Goal: Transaction & Acquisition: Download file/media

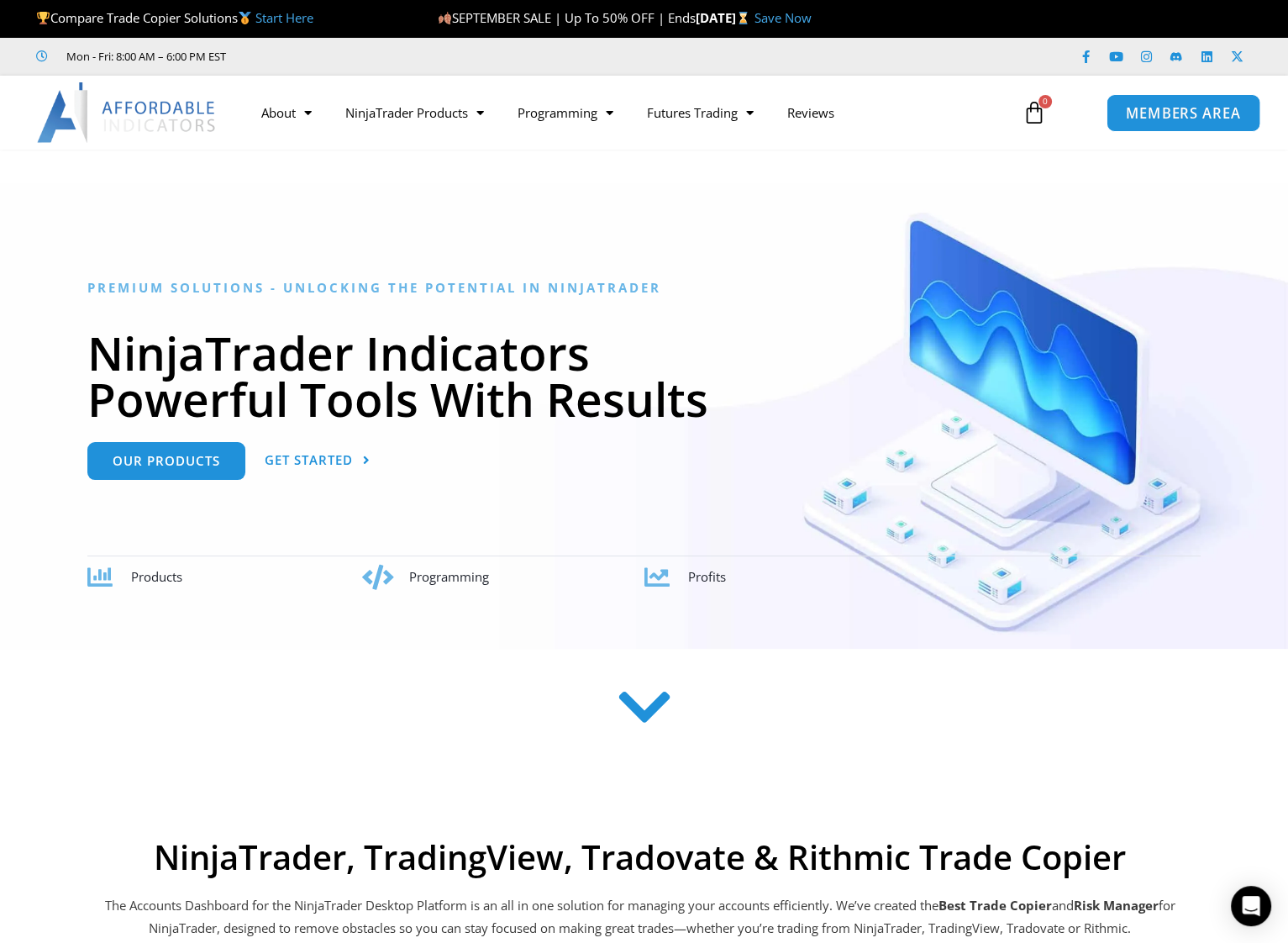
click at [1183, 114] on span "MEMBERS AREA" at bounding box center [1183, 112] width 115 height 14
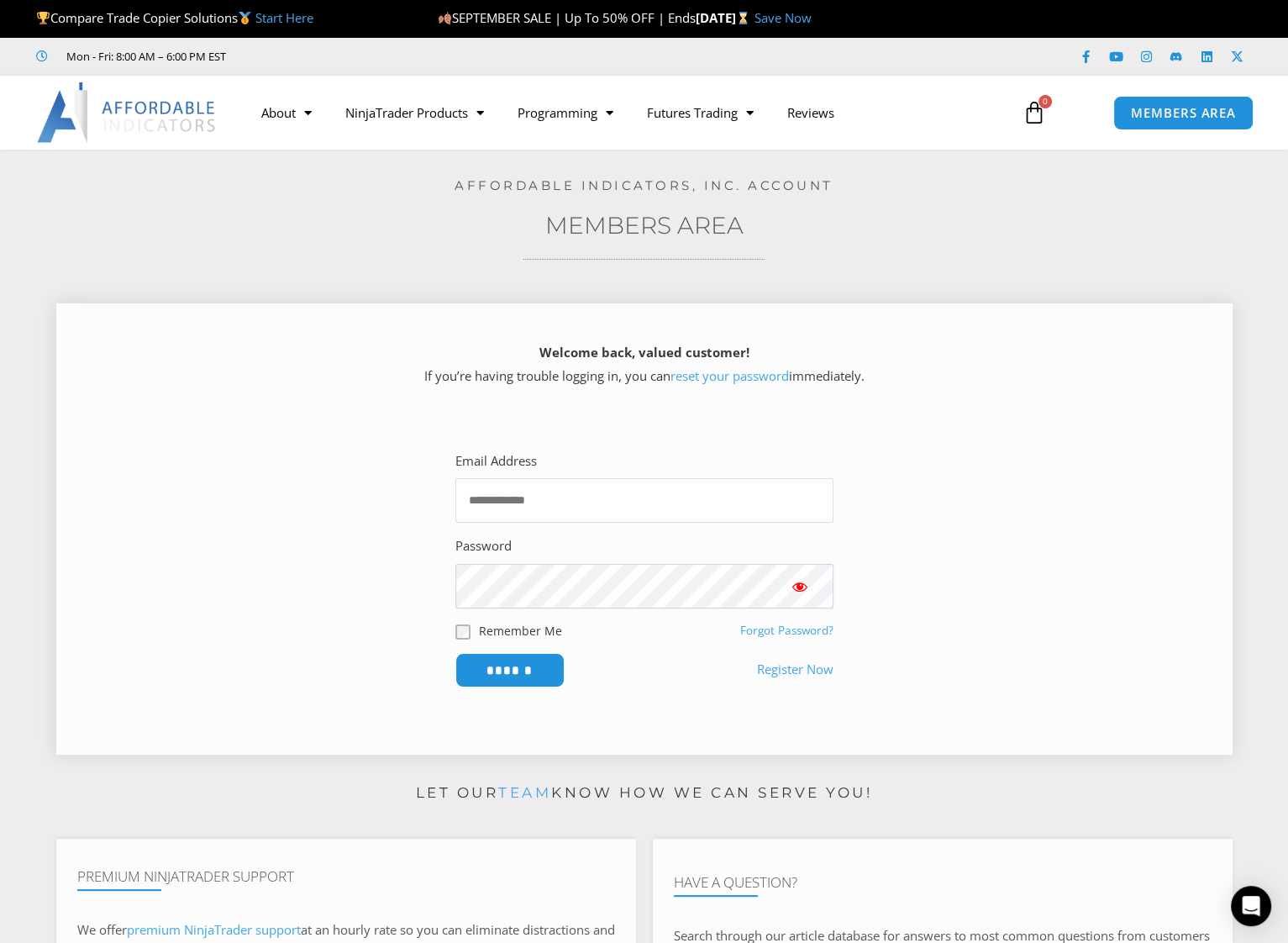
click at [504, 497] on input "Email Address" at bounding box center [644, 500] width 378 height 44
type input "**********"
click at [514, 659] on input "******" at bounding box center [510, 670] width 115 height 36
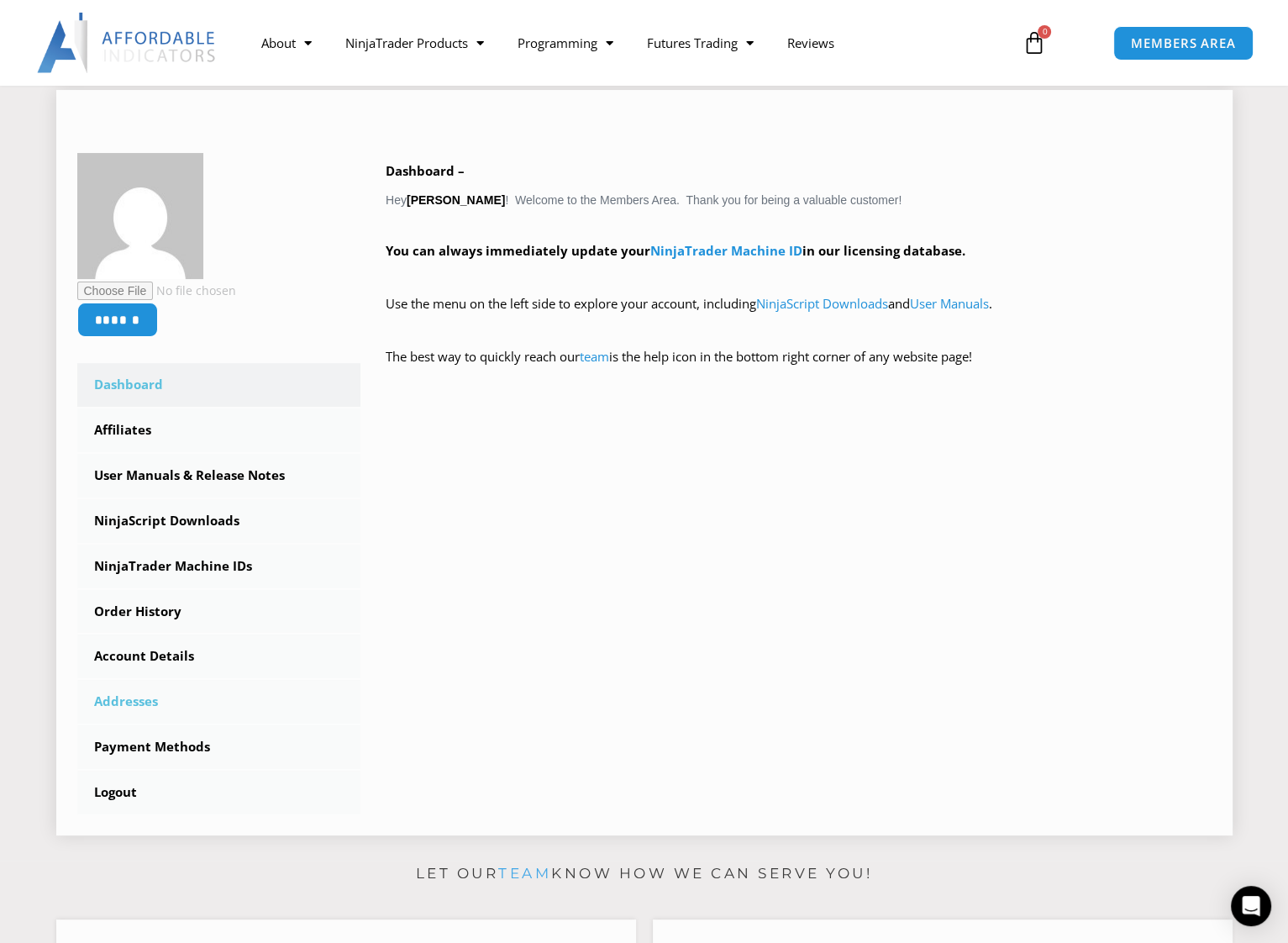
scroll to position [252, 0]
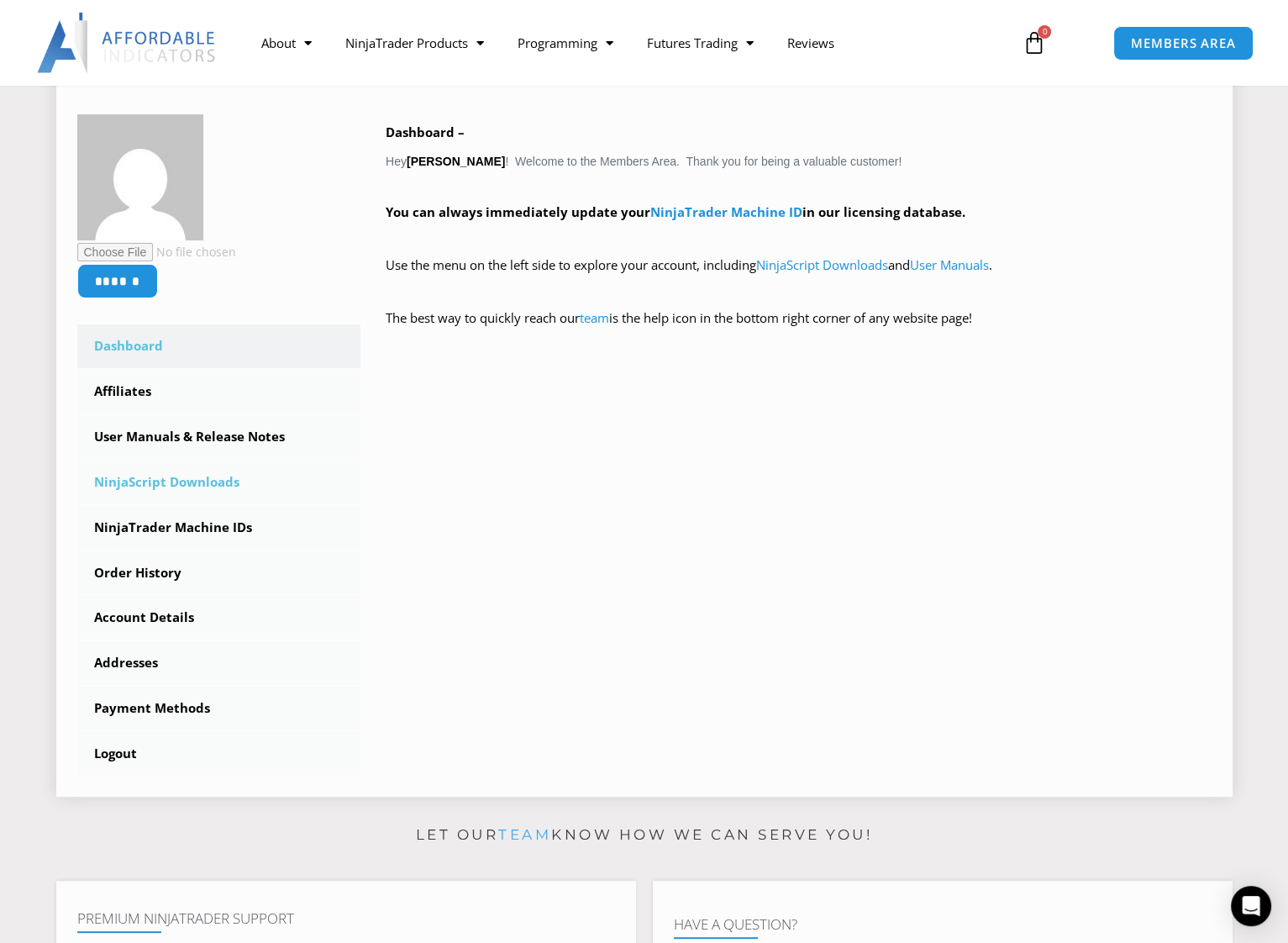
click at [195, 481] on link "NinjaScript Downloads" at bounding box center [219, 482] width 284 height 43
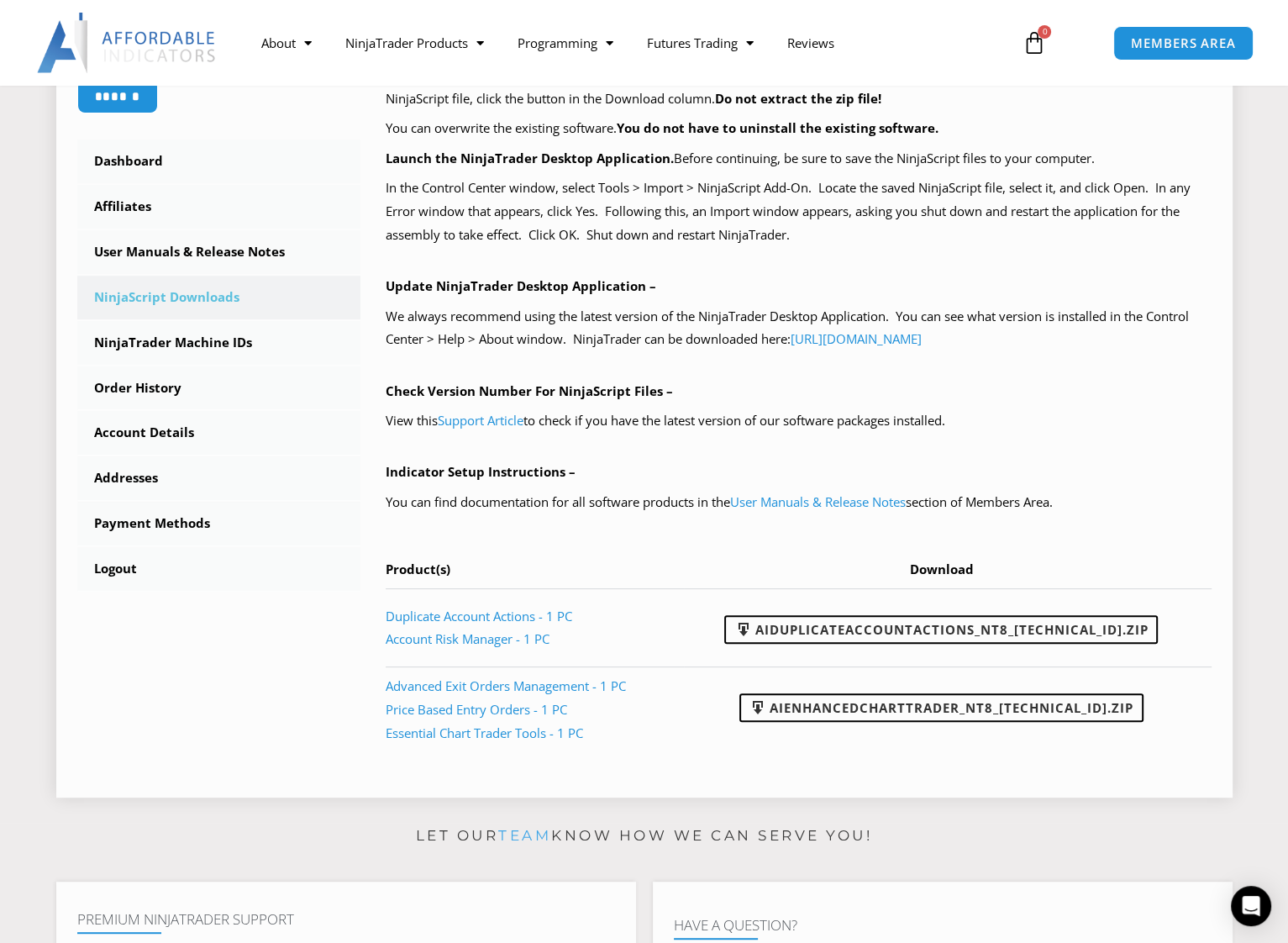
scroll to position [504, 0]
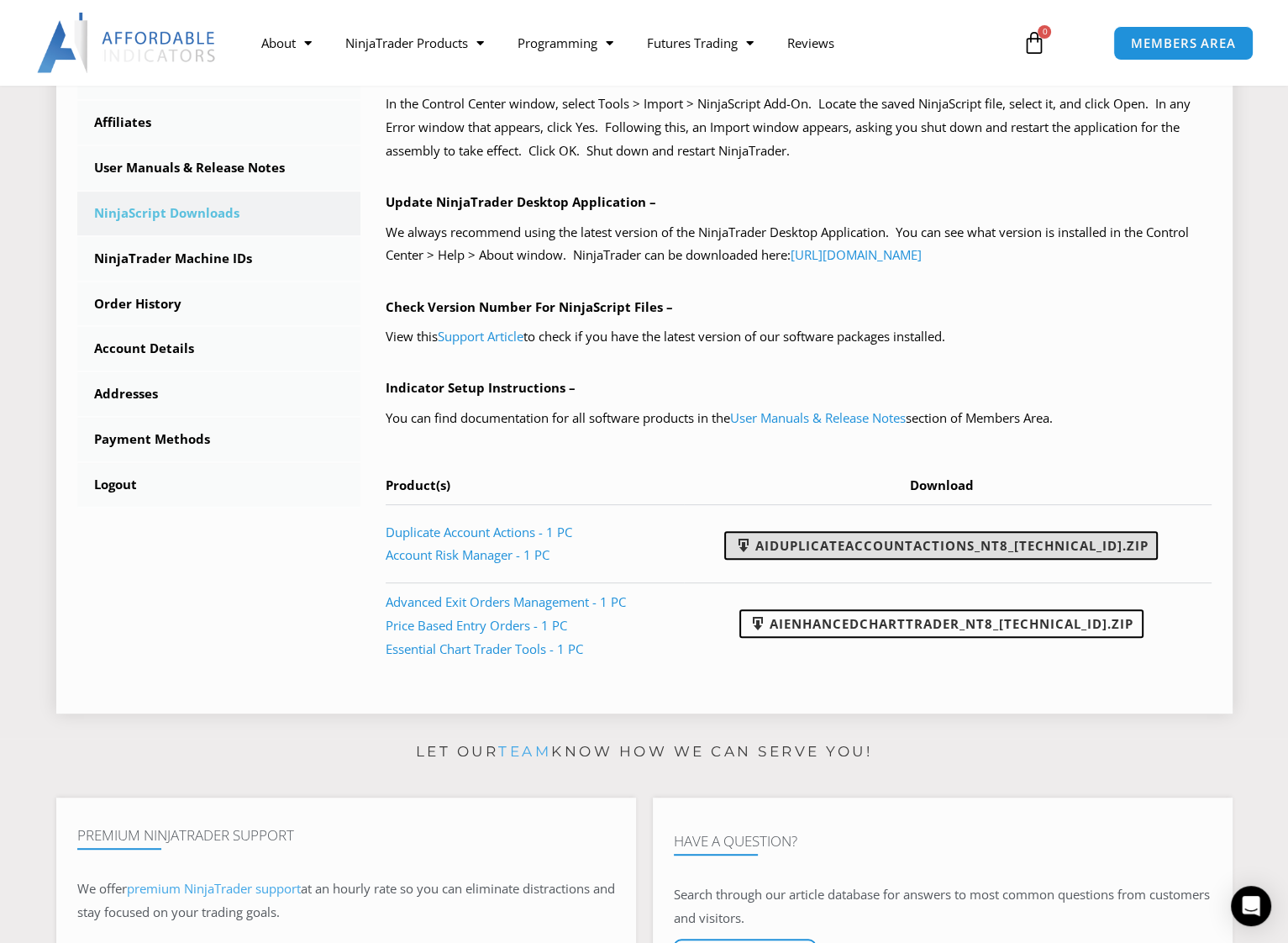
click at [1013, 539] on link "AIDuplicateAccountActions_NT8_25.9.24.1.zip" at bounding box center [942, 546] width 434 height 28
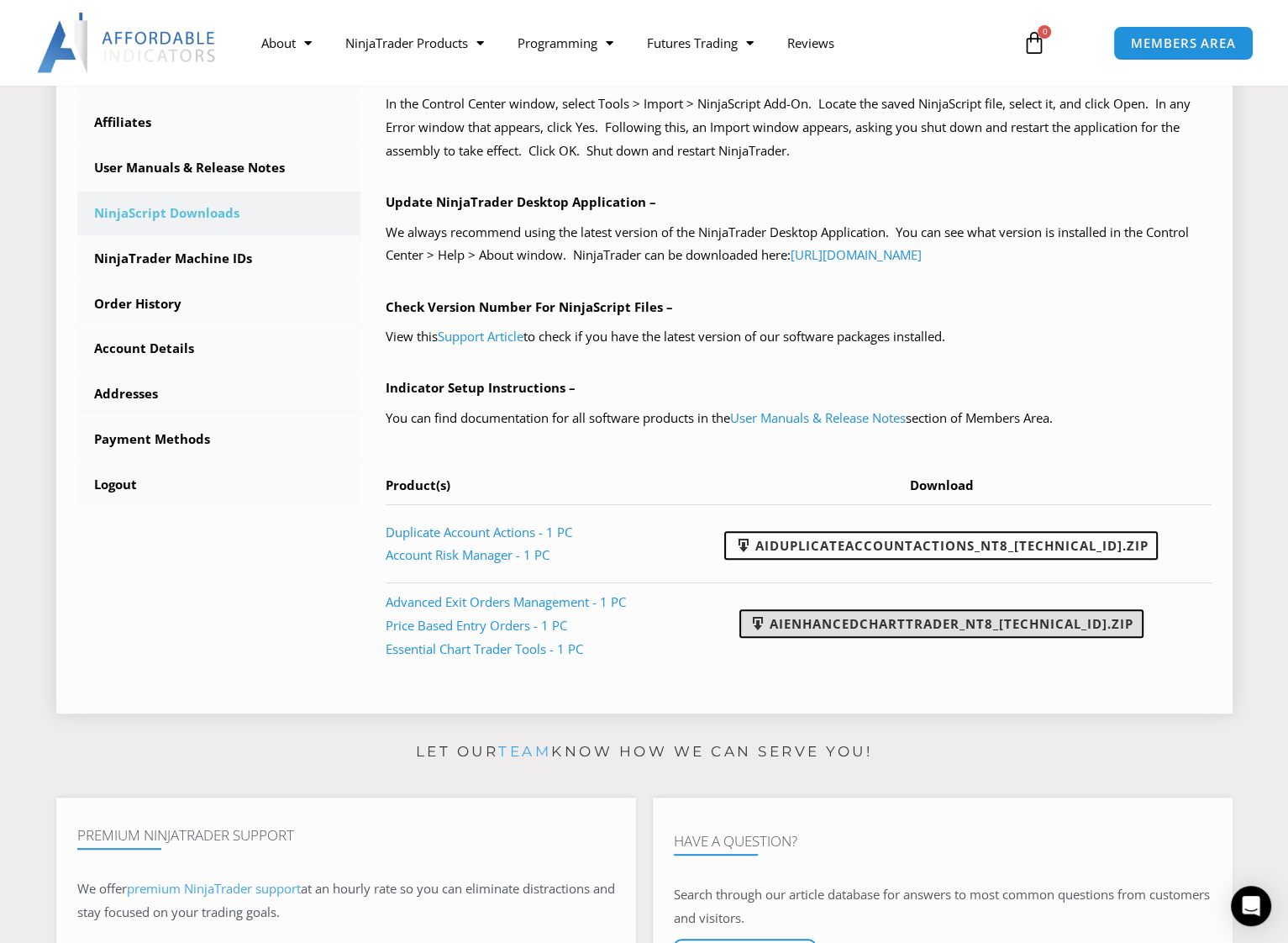
click at [932, 625] on link "AIEnhancedChartTrader_NT8_25.1.31.1.zip" at bounding box center [942, 624] width 404 height 28
click at [830, 696] on div "****** Dashboard Affiliates User Manuals & Release Notes Subscriptions NinjaScr…" at bounding box center [644, 256] width 1177 height 915
click at [185, 250] on link "NinjaTrader Machine IDs" at bounding box center [219, 259] width 284 height 43
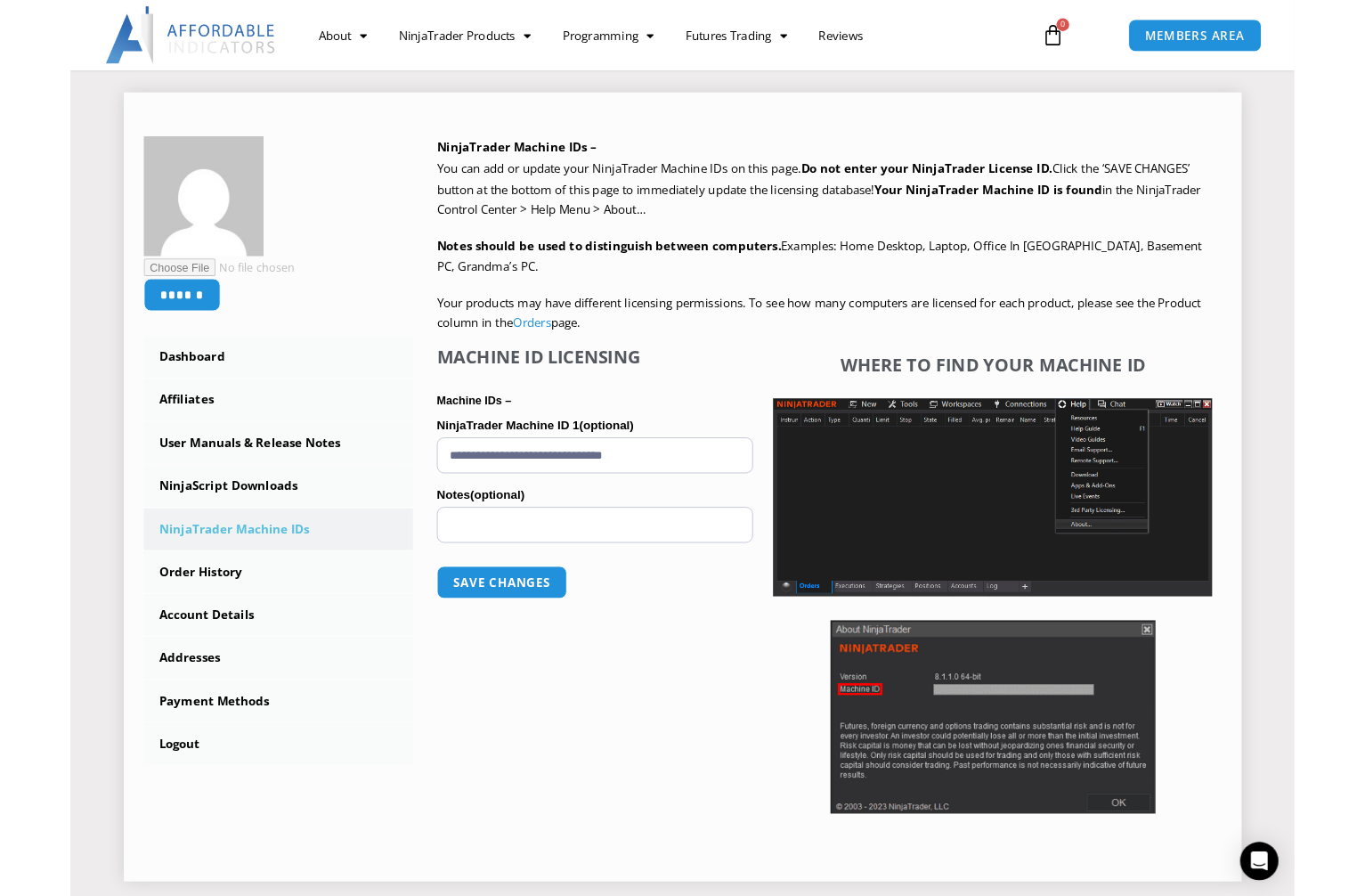
scroll to position [178, 0]
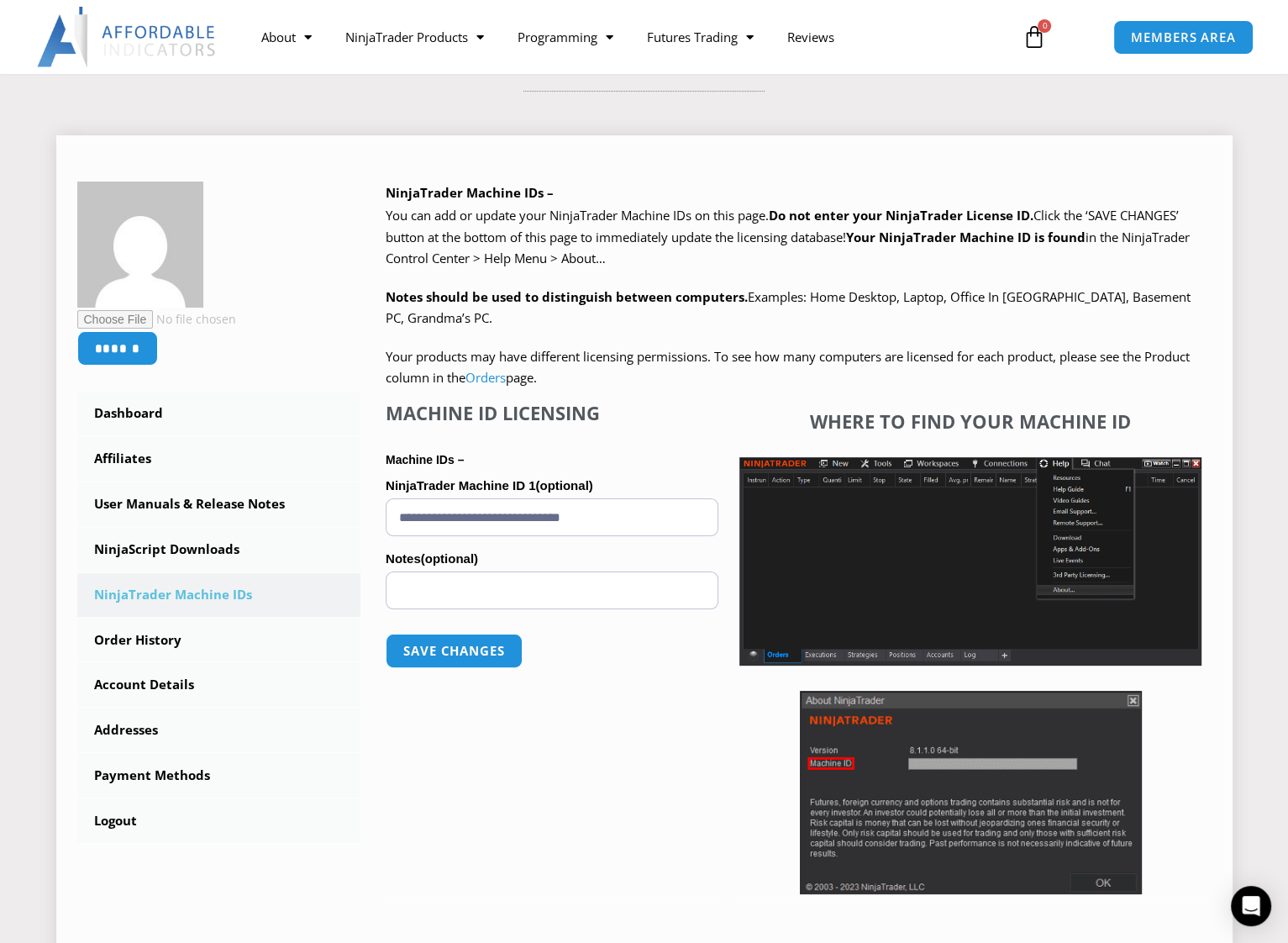
click at [649, 429] on div "Machine ID Licensing" at bounding box center [552, 417] width 333 height 30
click at [749, 269] on div "We are transitioning all NinjaTrader software packages to a web site licensing …" at bounding box center [799, 296] width 827 height 184
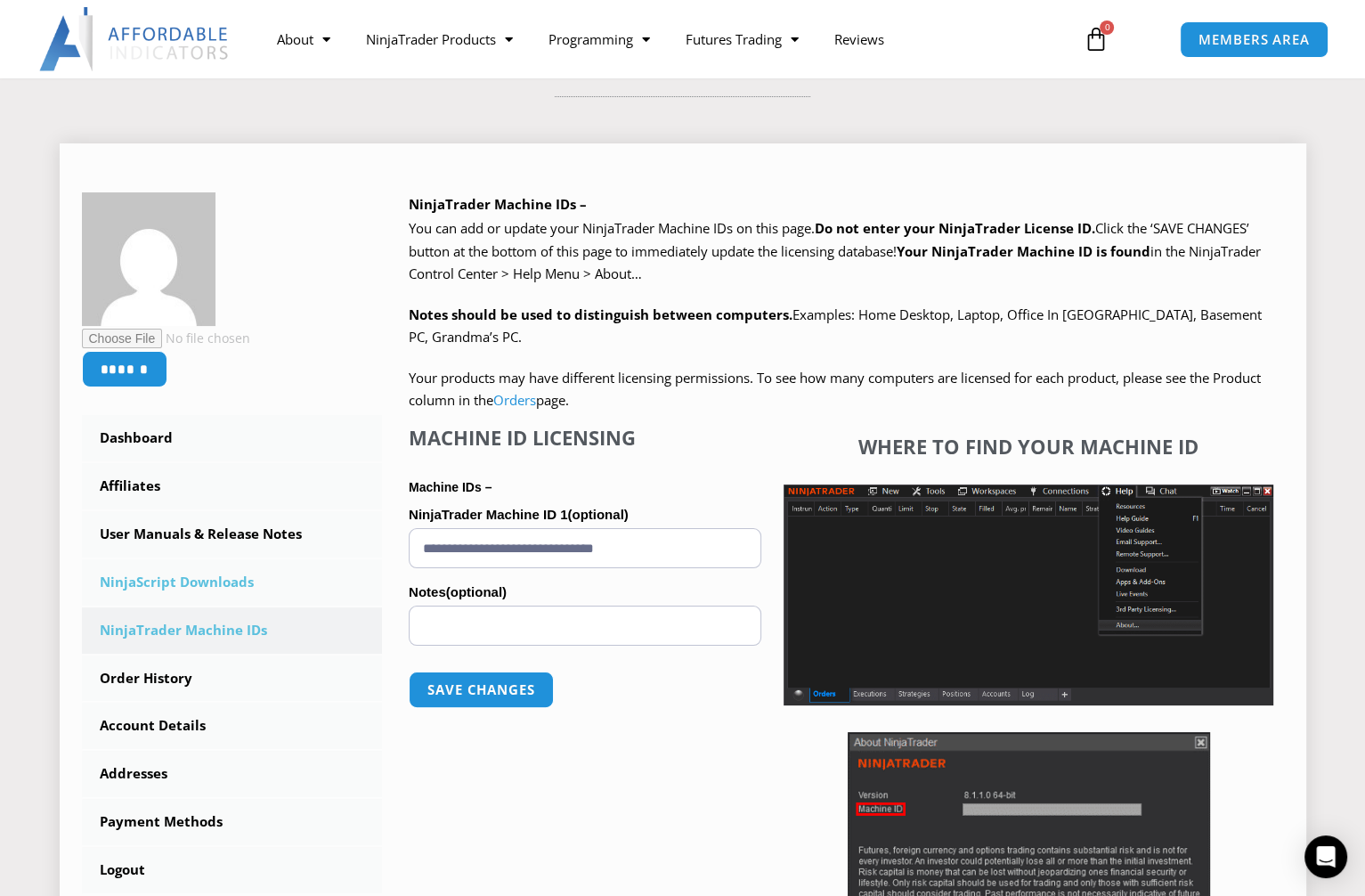
click at [192, 583] on link "NinjaScript Downloads" at bounding box center [232, 582] width 301 height 46
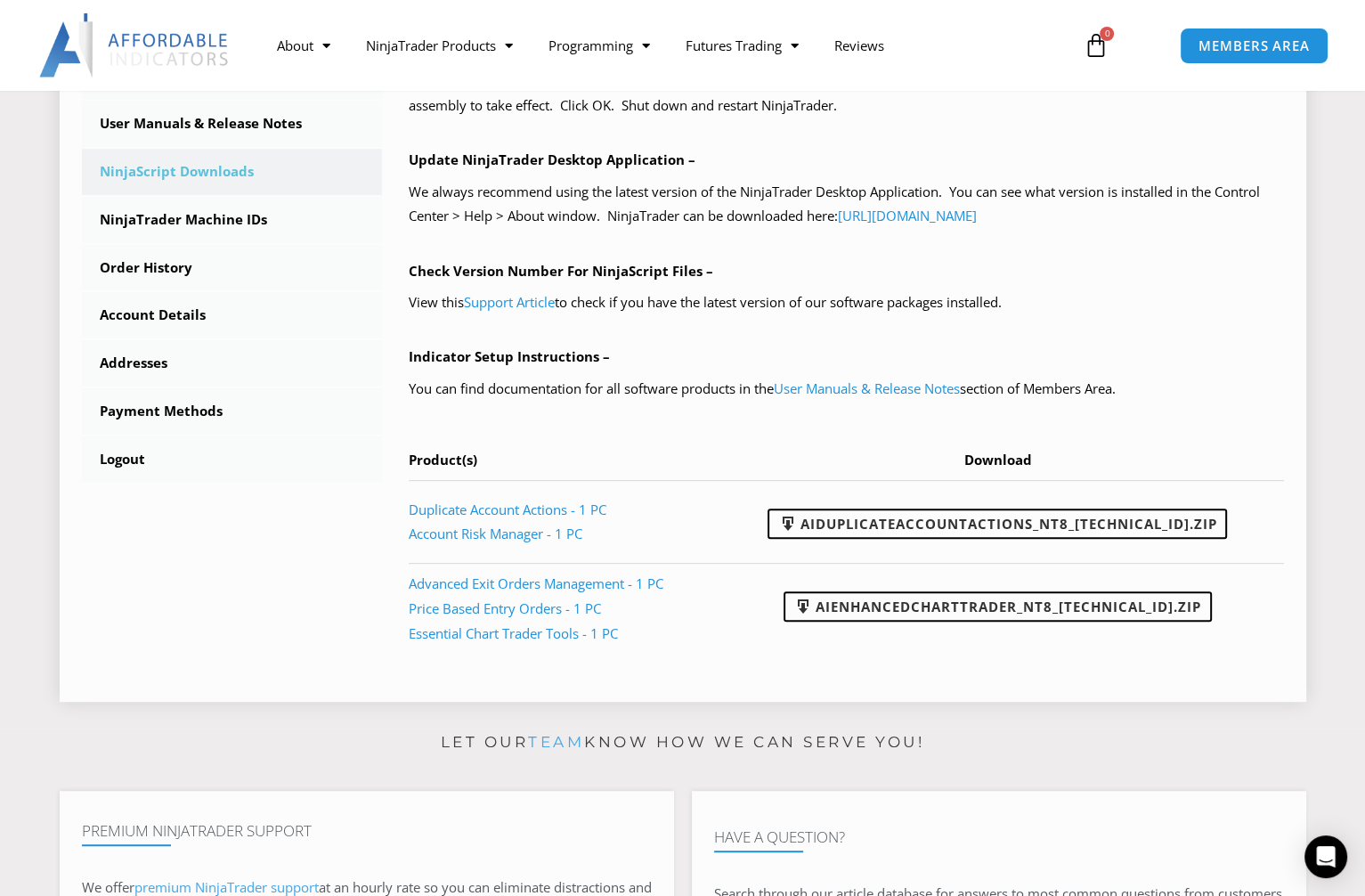
scroll to position [623, 0]
